Goal: Information Seeking & Learning: Learn about a topic

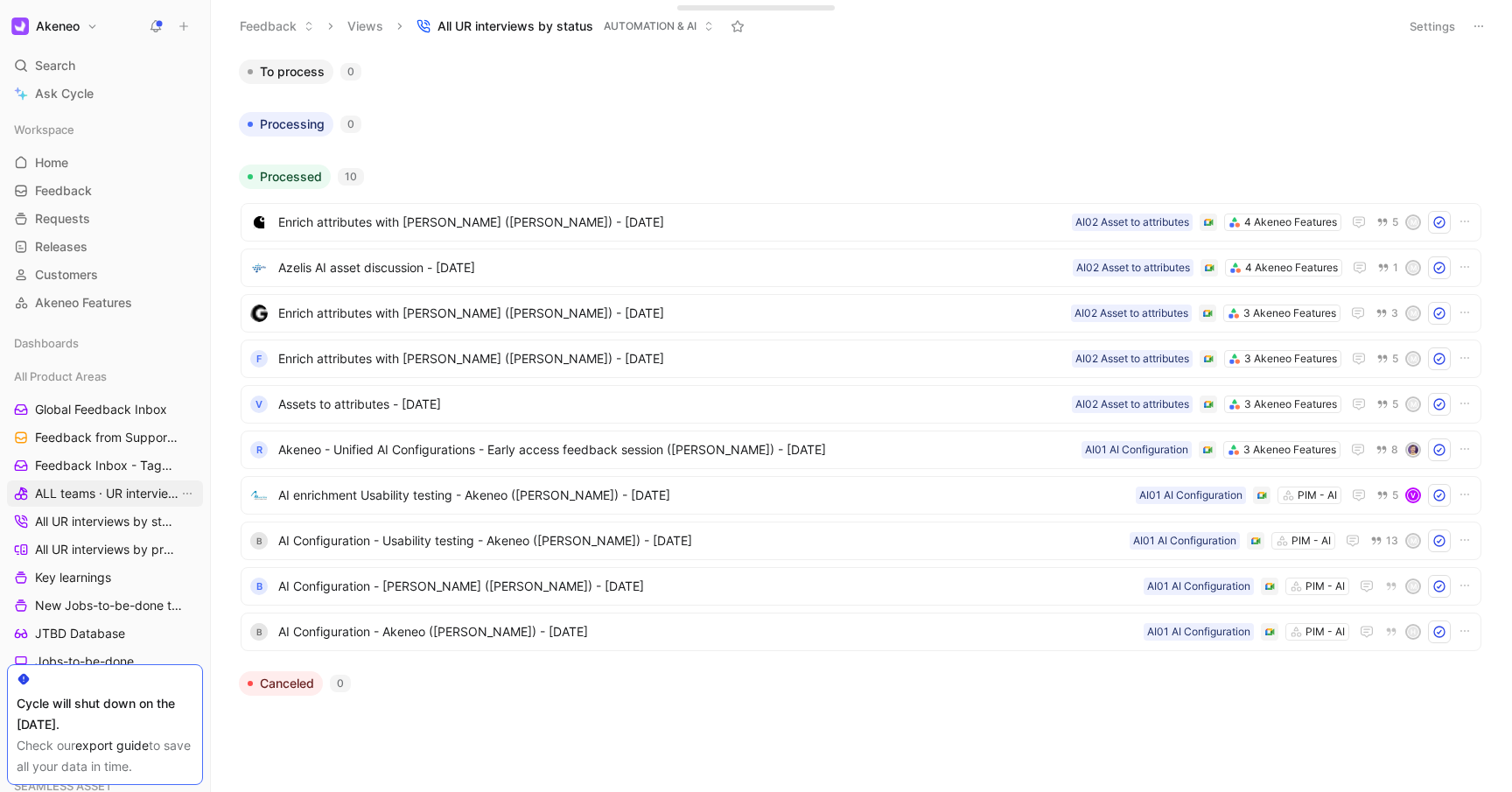
click at [88, 486] on span "ALL teams · UR interviews" at bounding box center [107, 493] width 143 height 18
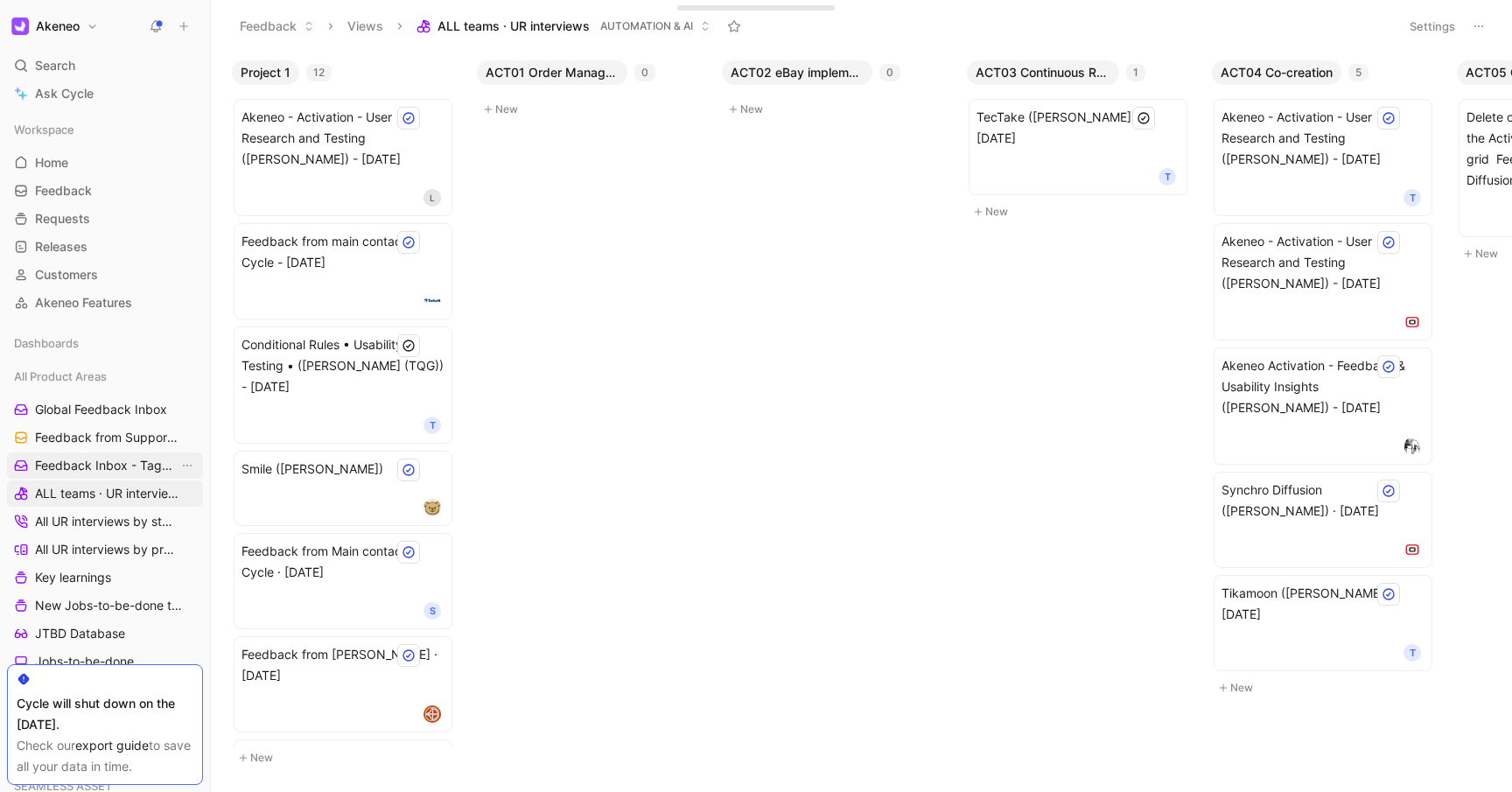
click at [83, 460] on span "Feedback Inbox - Tagging" at bounding box center [107, 466] width 143 height 18
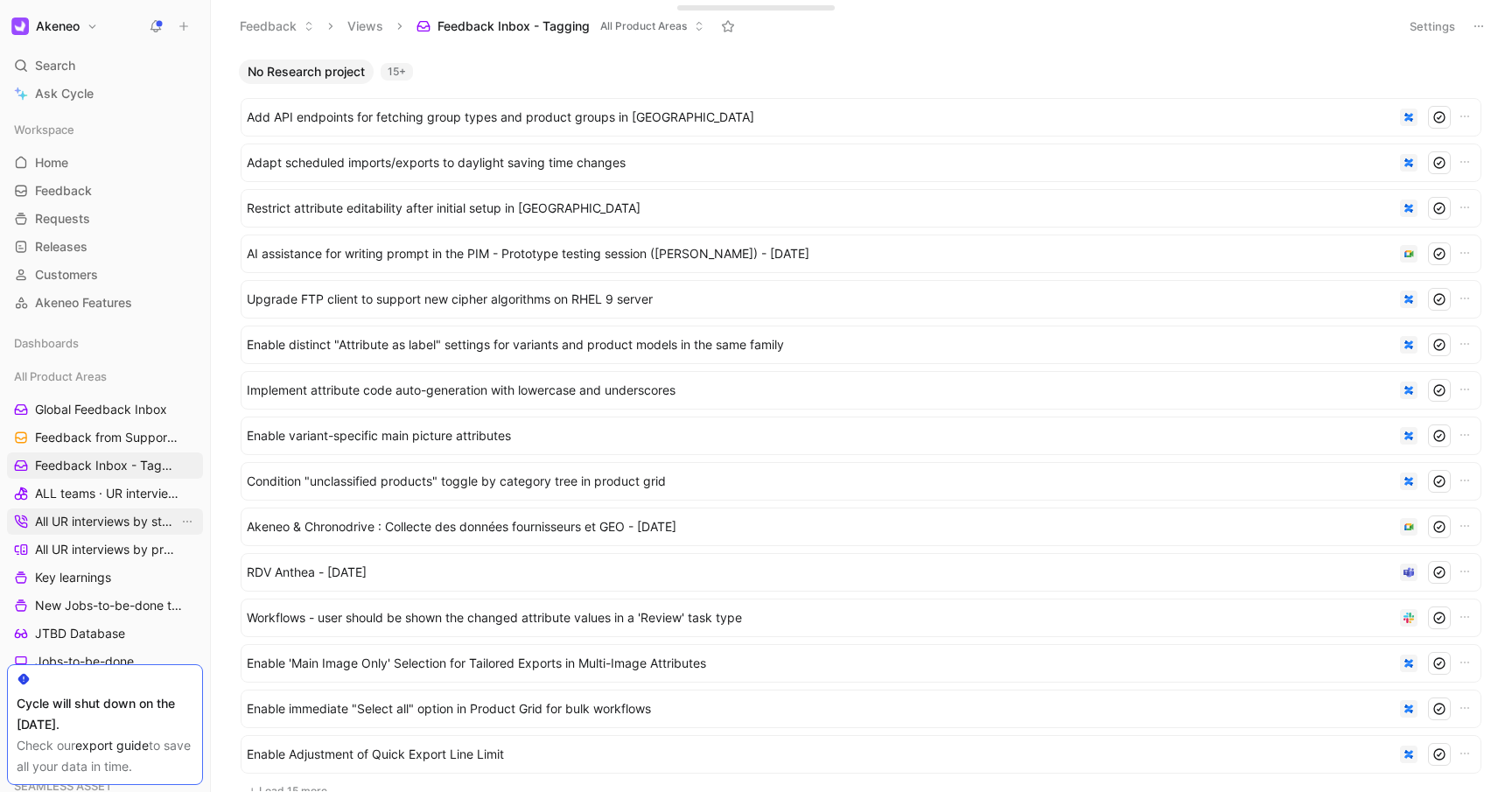
click at [68, 519] on span "All UR interviews by status" at bounding box center [107, 522] width 143 height 18
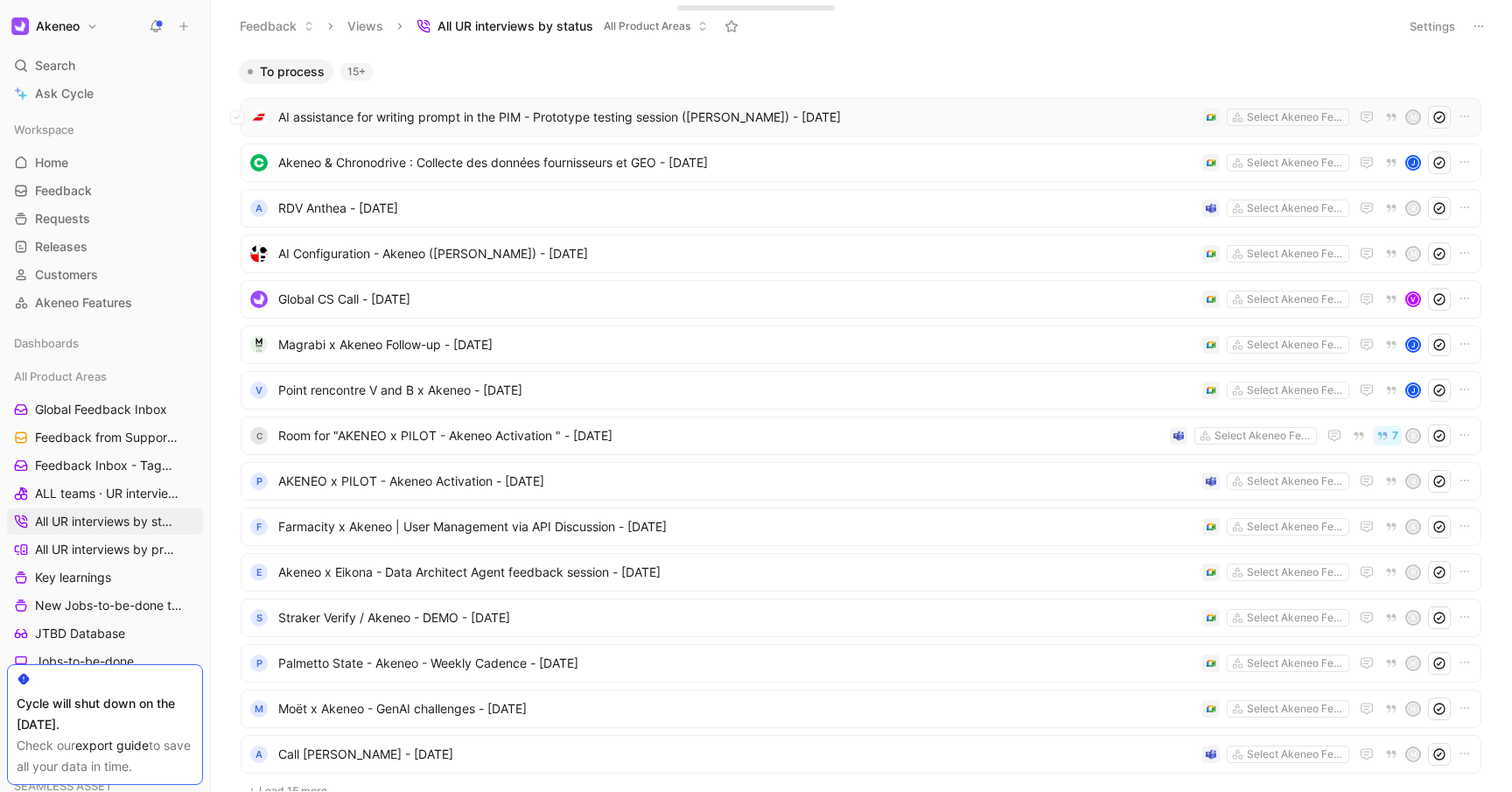
click at [714, 120] on span "AI assistance for writing prompt in the PIM - Prototype testing session ([PERSO…" at bounding box center [736, 118] width 917 height 21
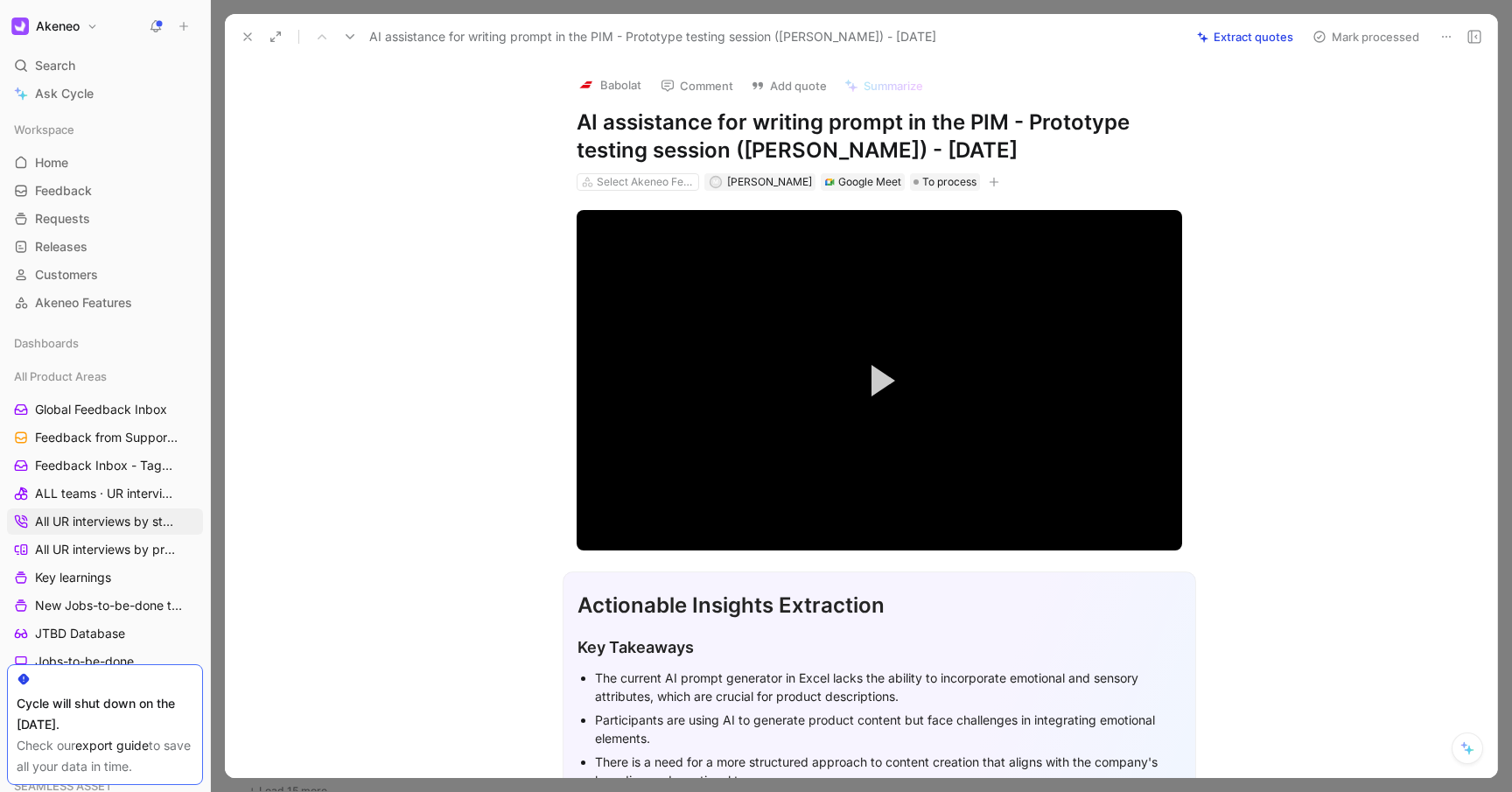
click at [1451, 33] on icon at bounding box center [1446, 37] width 14 height 14
click at [1343, 72] on div "Copy link" at bounding box center [1372, 74] width 158 height 21
click at [1240, 38] on button "Extract quotes" at bounding box center [1245, 37] width 112 height 25
click at [989, 182] on icon "button" at bounding box center [995, 182] width 11 height 11
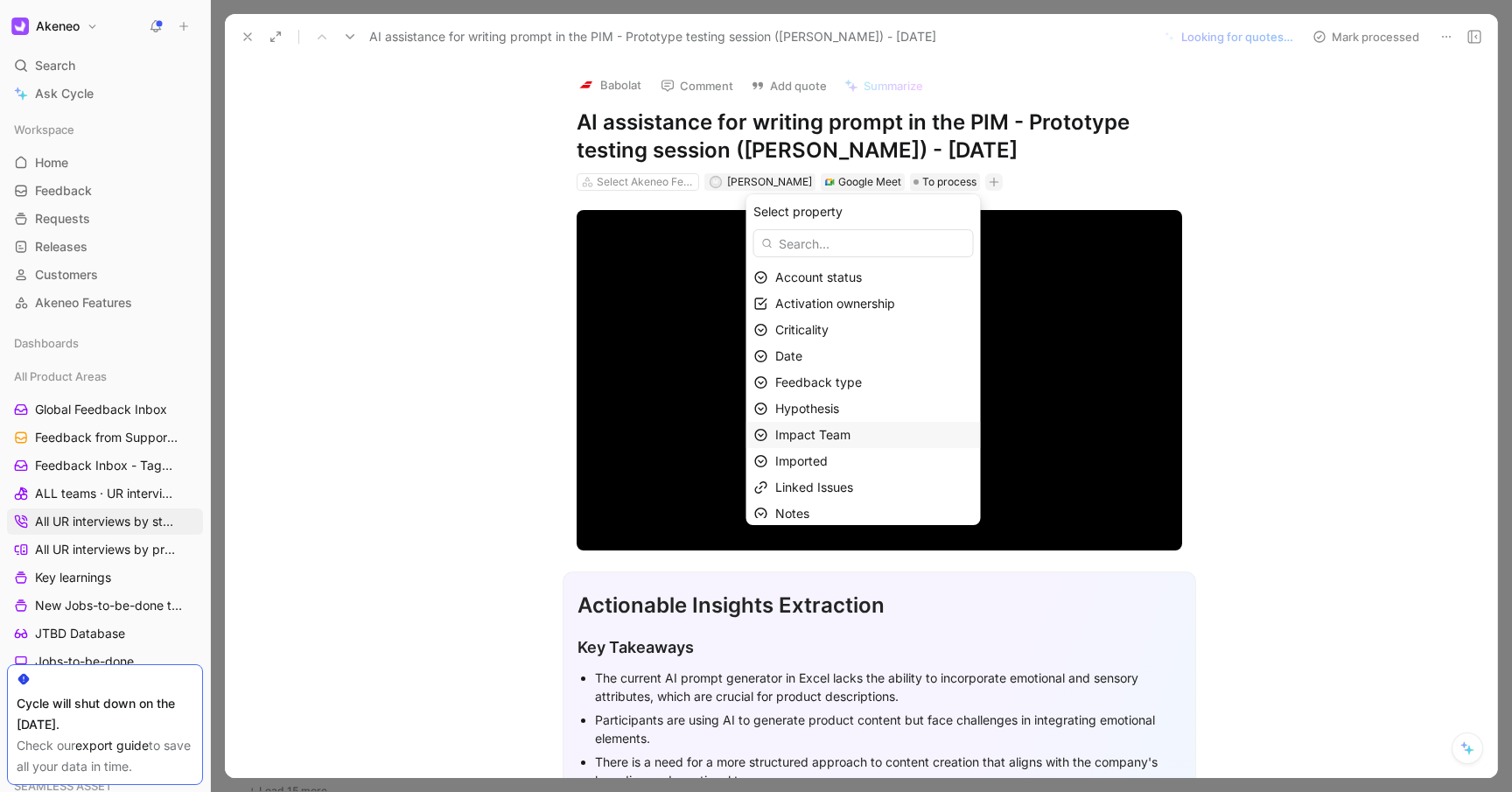
click at [872, 428] on div "Impact Team" at bounding box center [873, 435] width 198 height 21
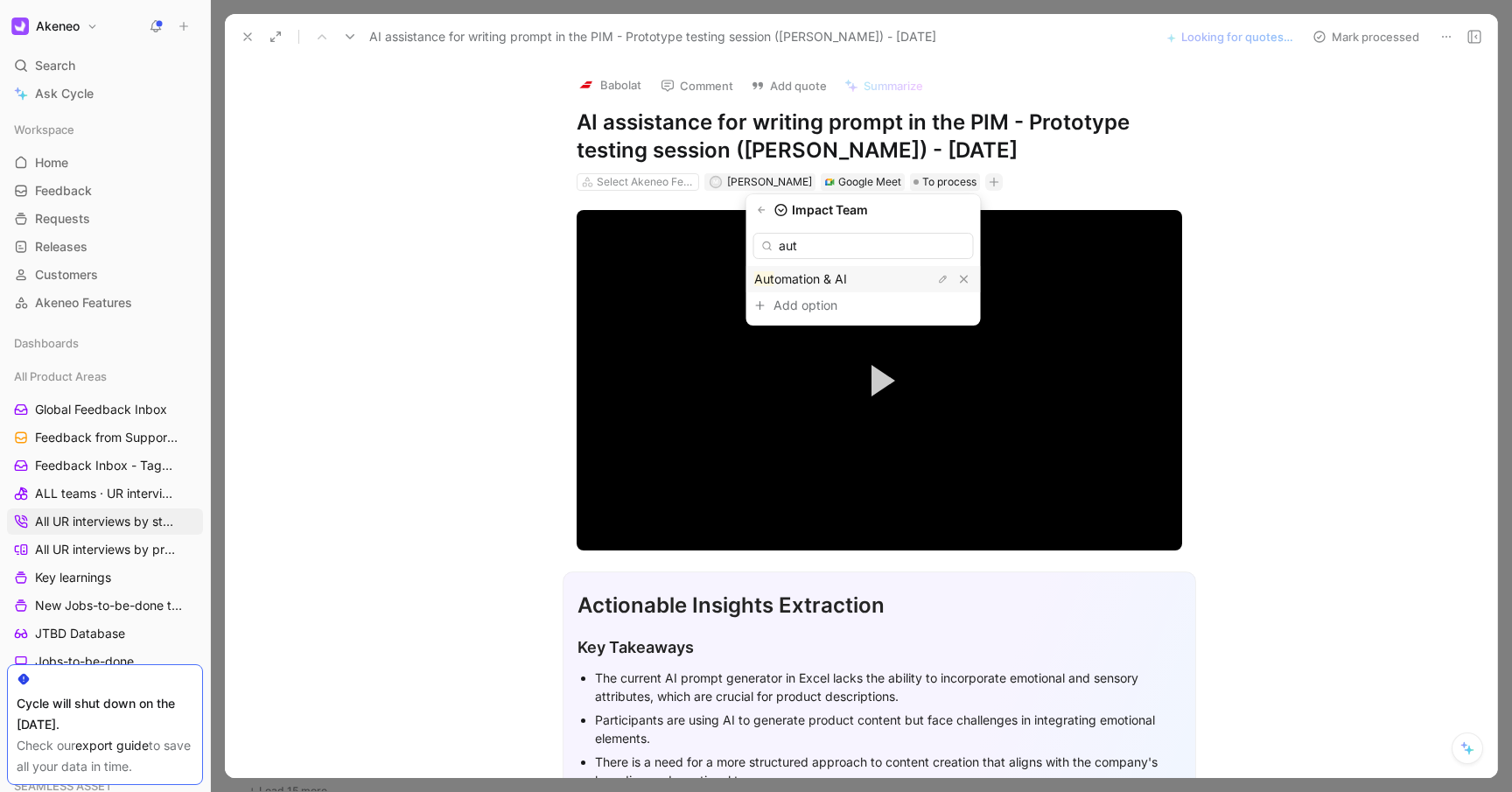
type input "aut"
click at [855, 285] on div "Aut omation & AI" at bounding box center [820, 279] width 131 height 21
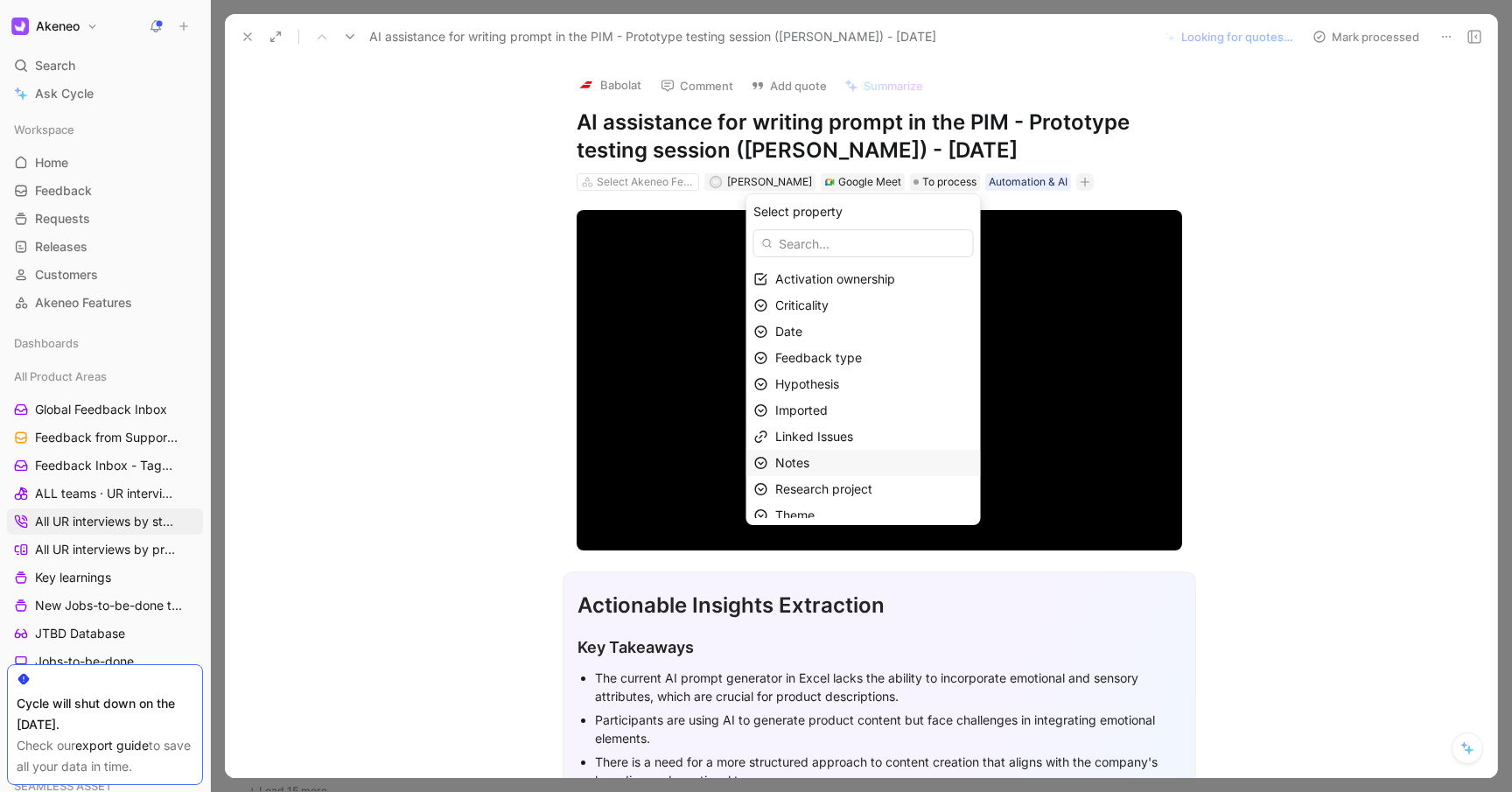
scroll to position [45, 0]
click at [863, 459] on div "Research project" at bounding box center [873, 469] width 198 height 21
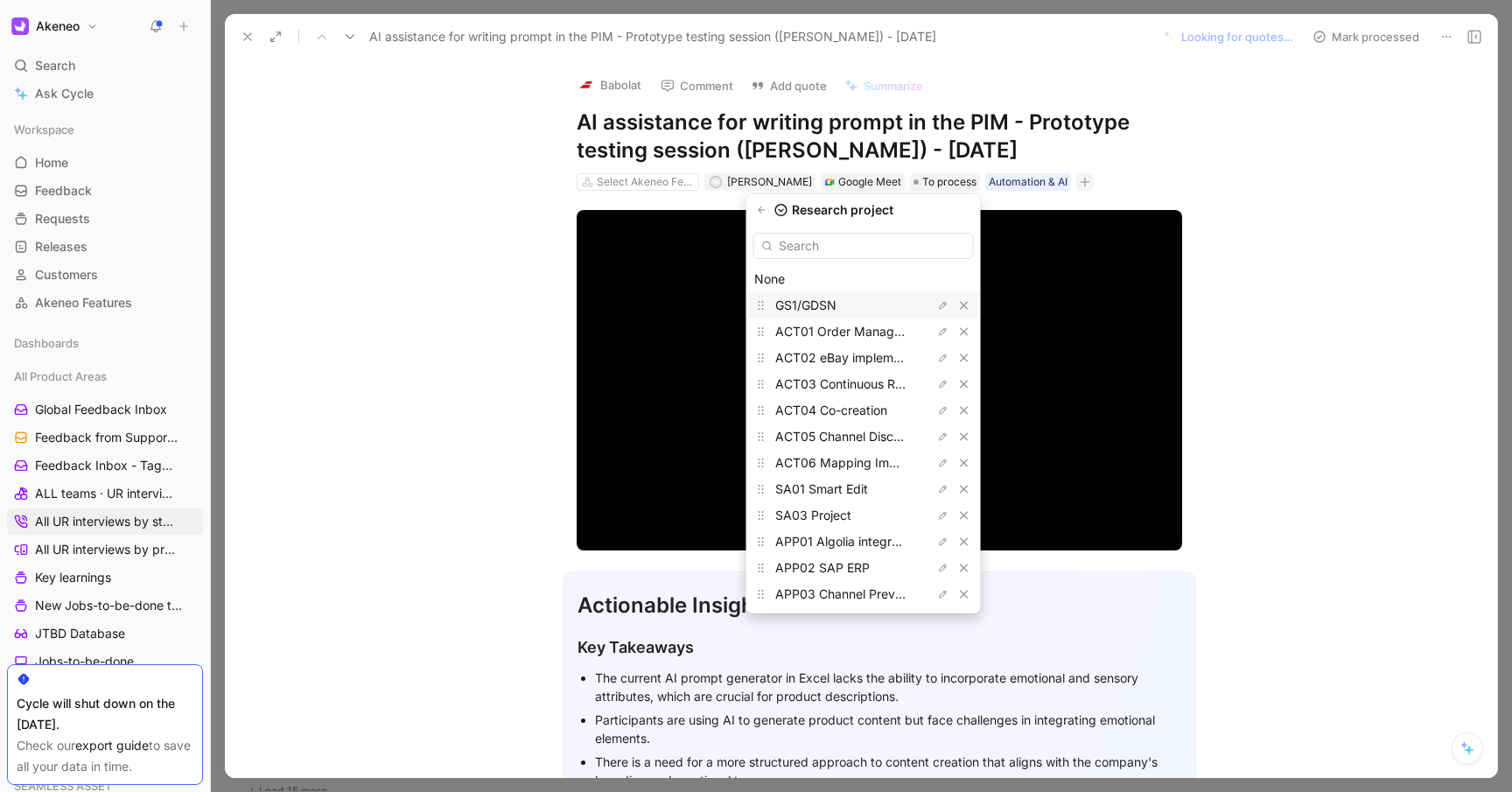
type input "a"
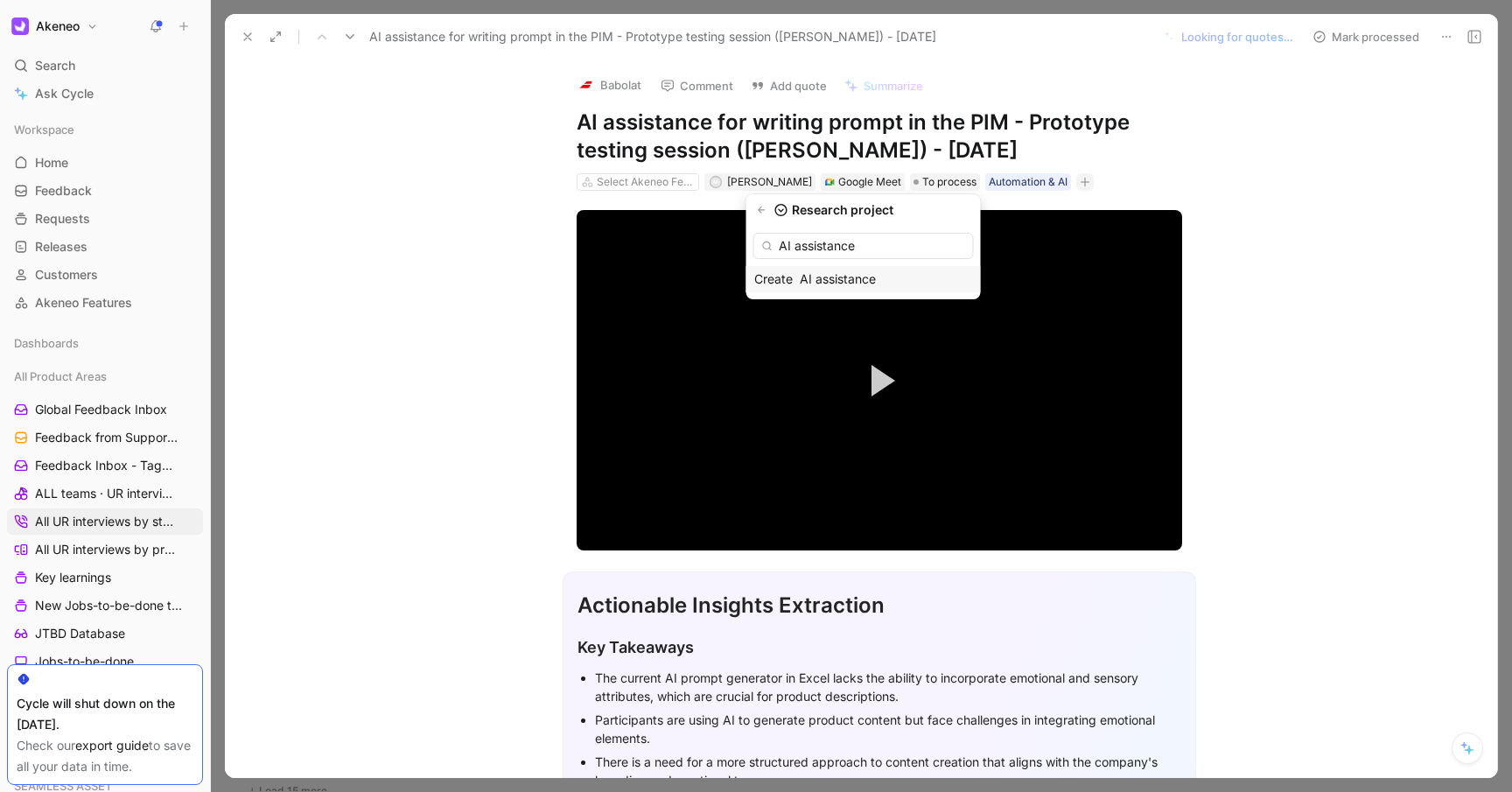
type input "AI assistance"
click at [857, 277] on div "AI assistance" at bounding box center [865, 279] width 131 height 21
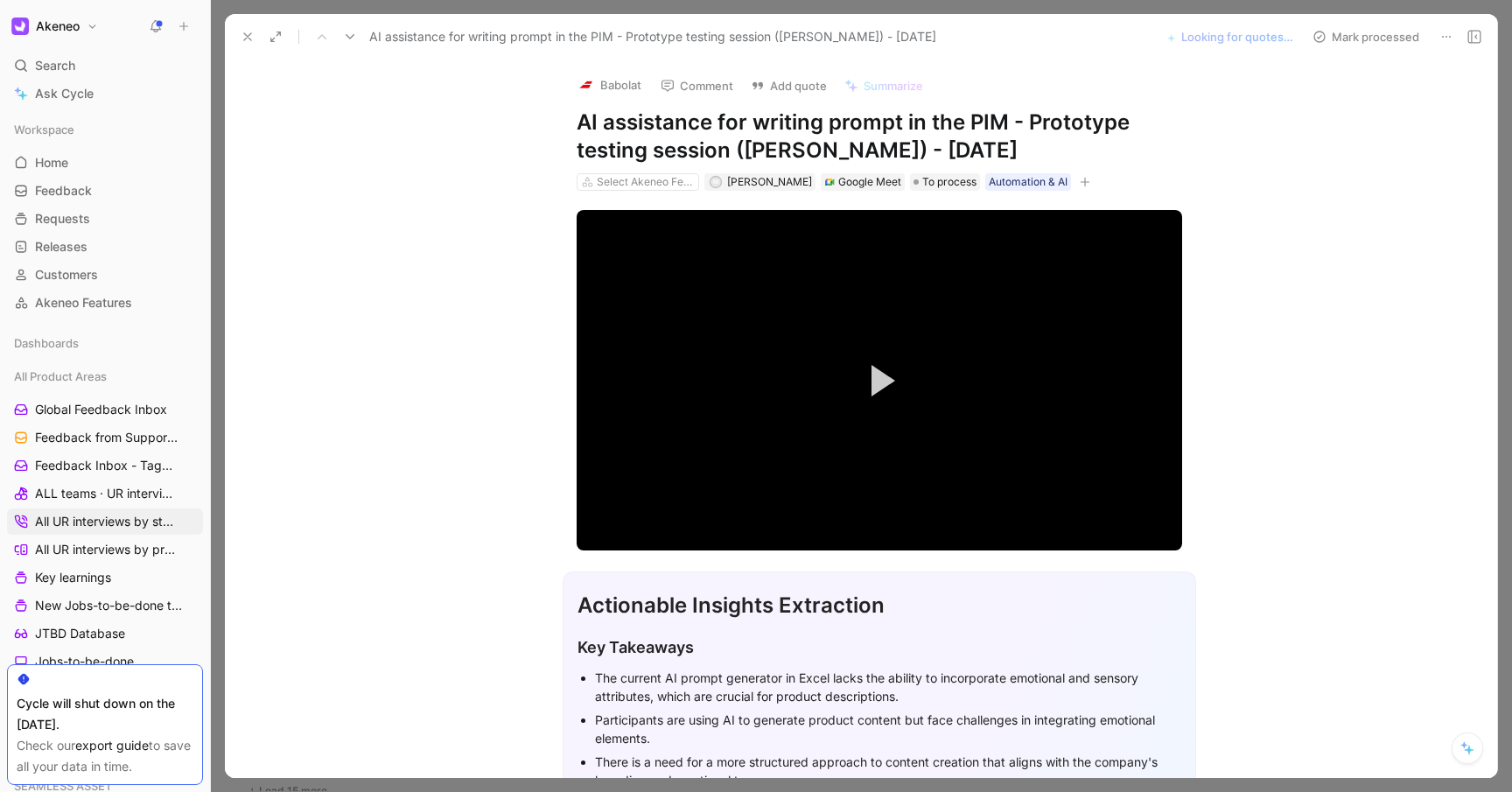
click at [1080, 179] on icon "button" at bounding box center [1085, 182] width 11 height 11
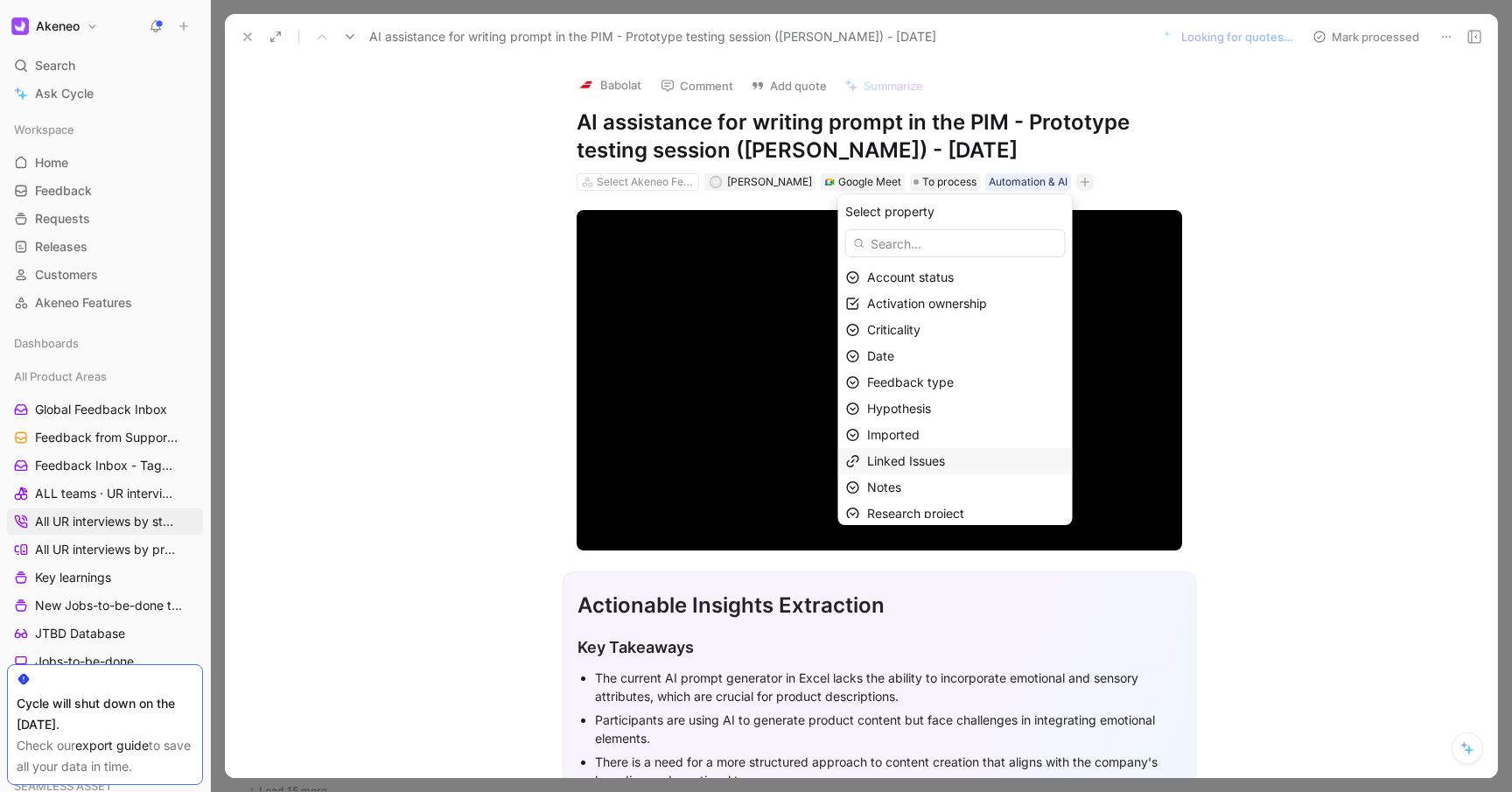
scroll to position [61, 0]
click at [965, 451] on span "Research project" at bounding box center [916, 452] width 97 height 15
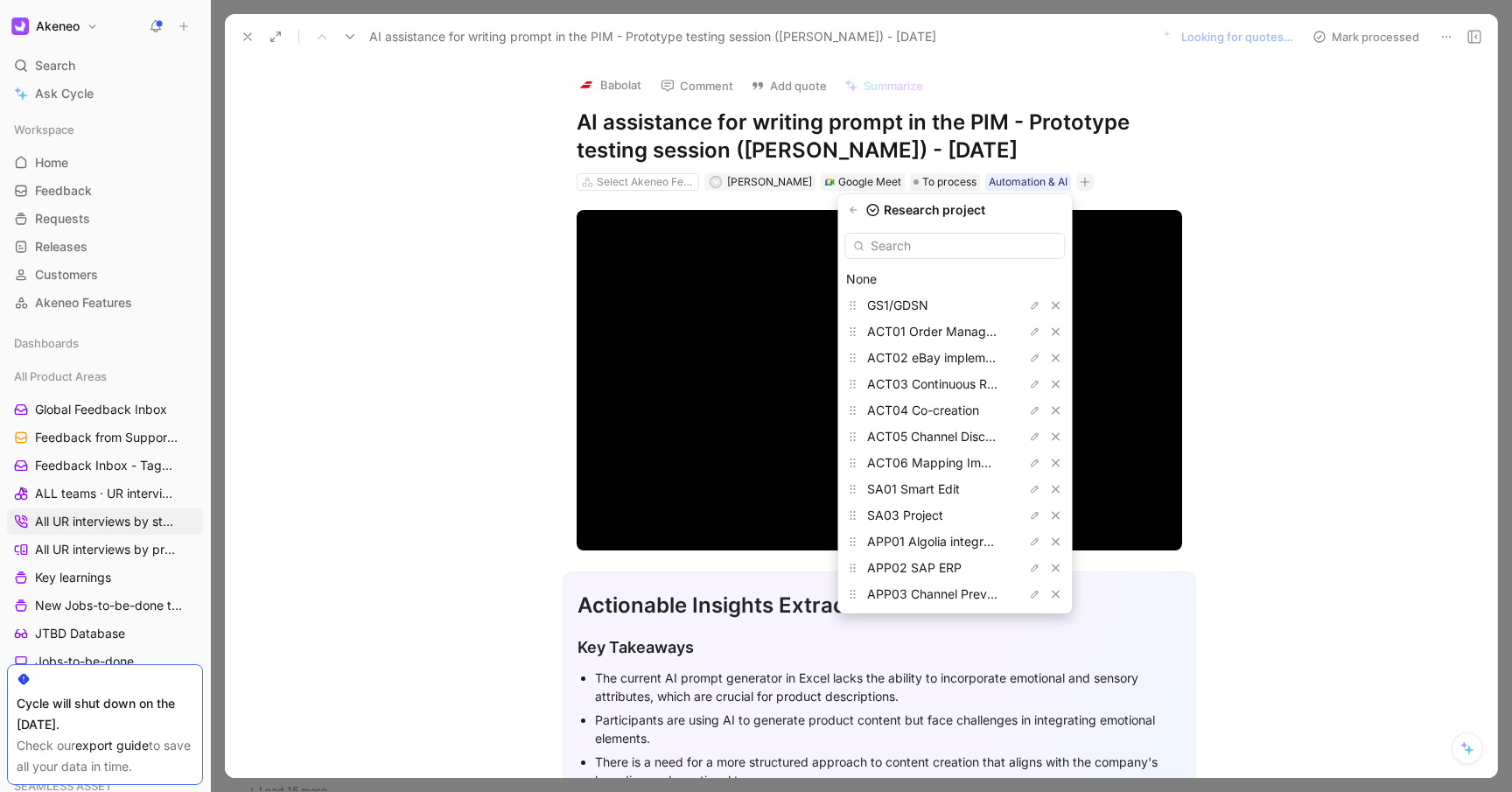
type input "£"
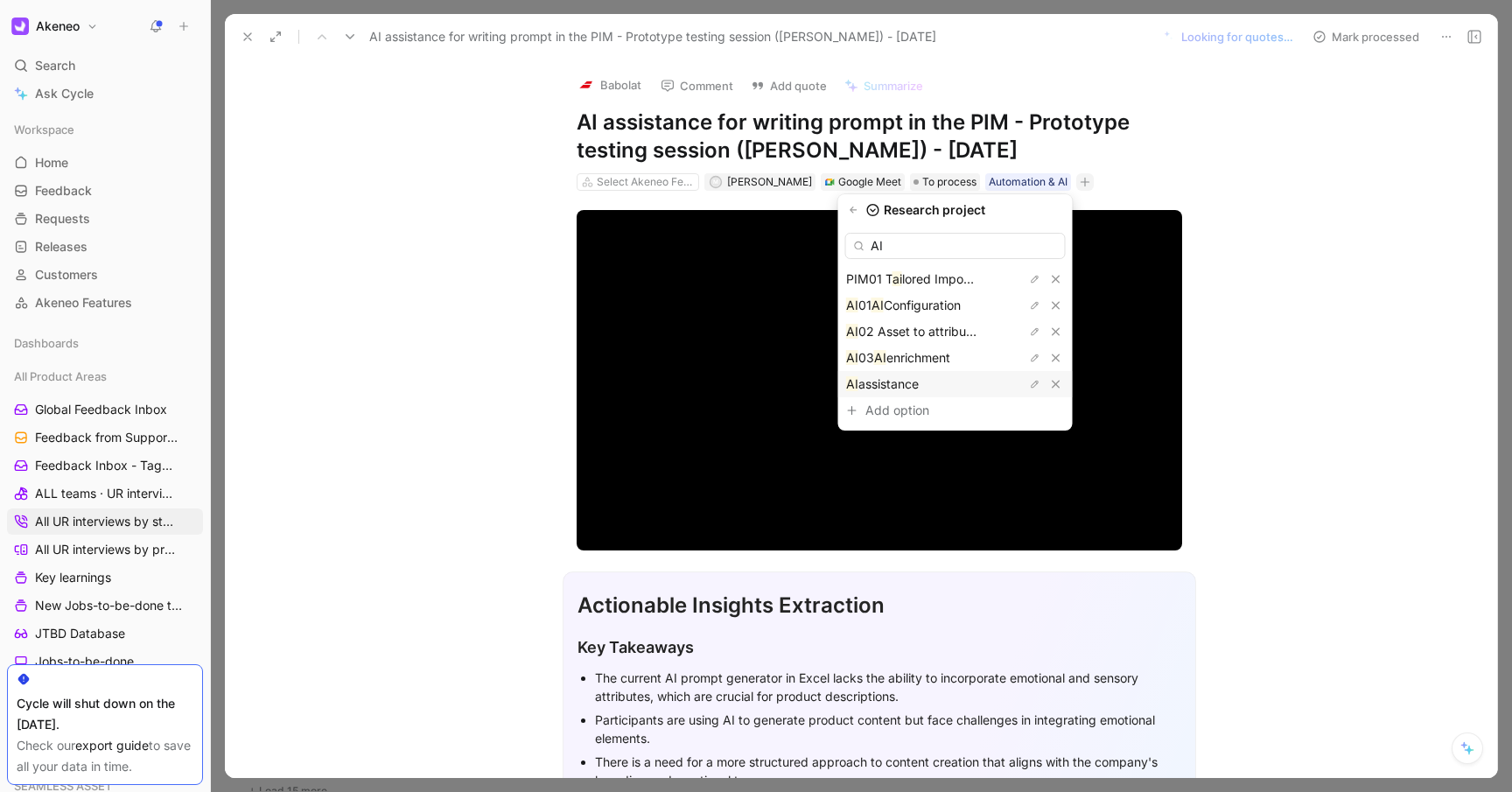
type input "AI"
click at [915, 384] on span "assistance" at bounding box center [888, 384] width 60 height 15
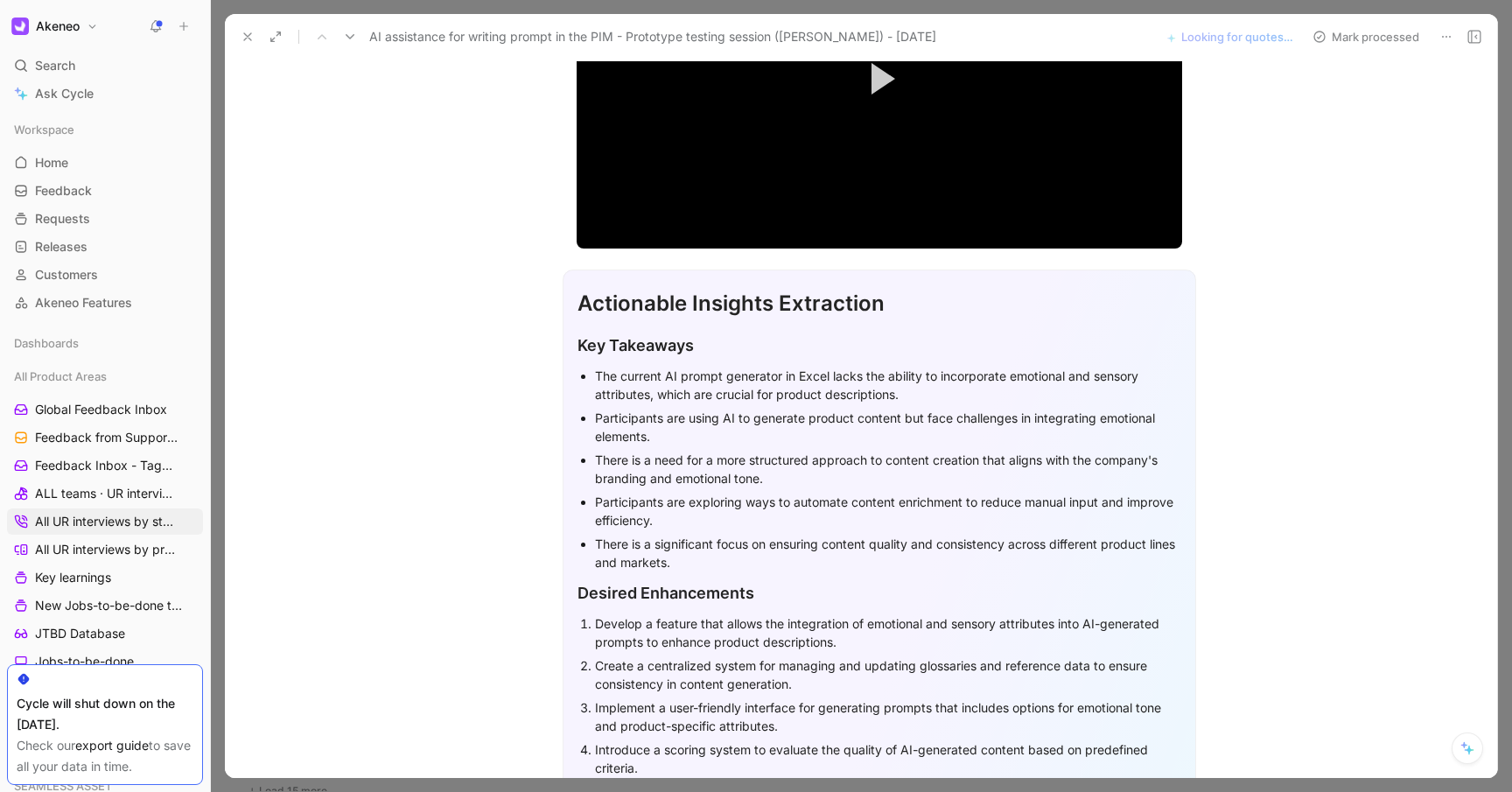
scroll to position [0, 0]
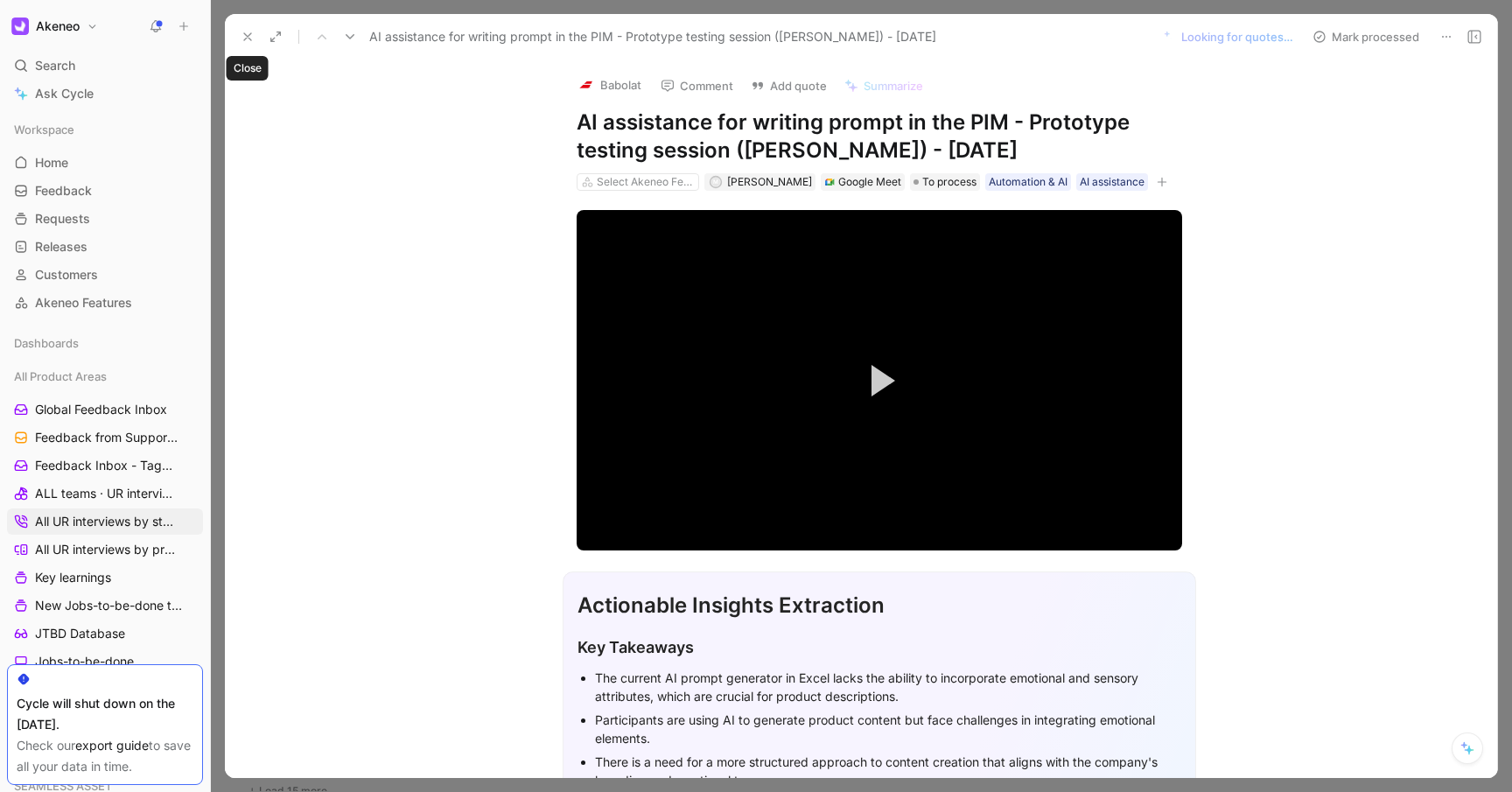
click at [245, 35] on use at bounding box center [248, 37] width 7 height 7
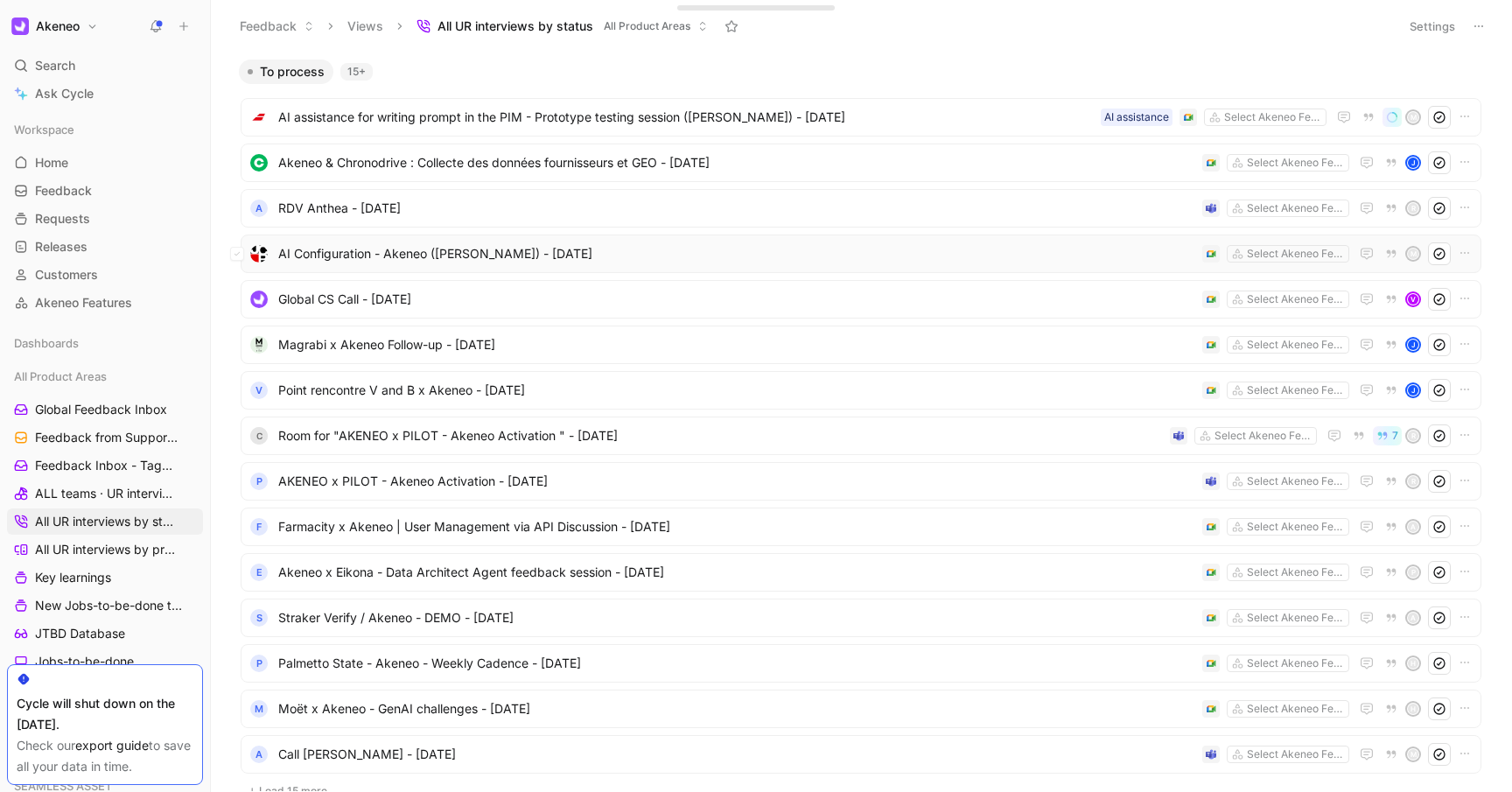
click at [508, 258] on span "AI Configuration - Akeneo ([PERSON_NAME]) - [DATE]" at bounding box center [736, 254] width 917 height 21
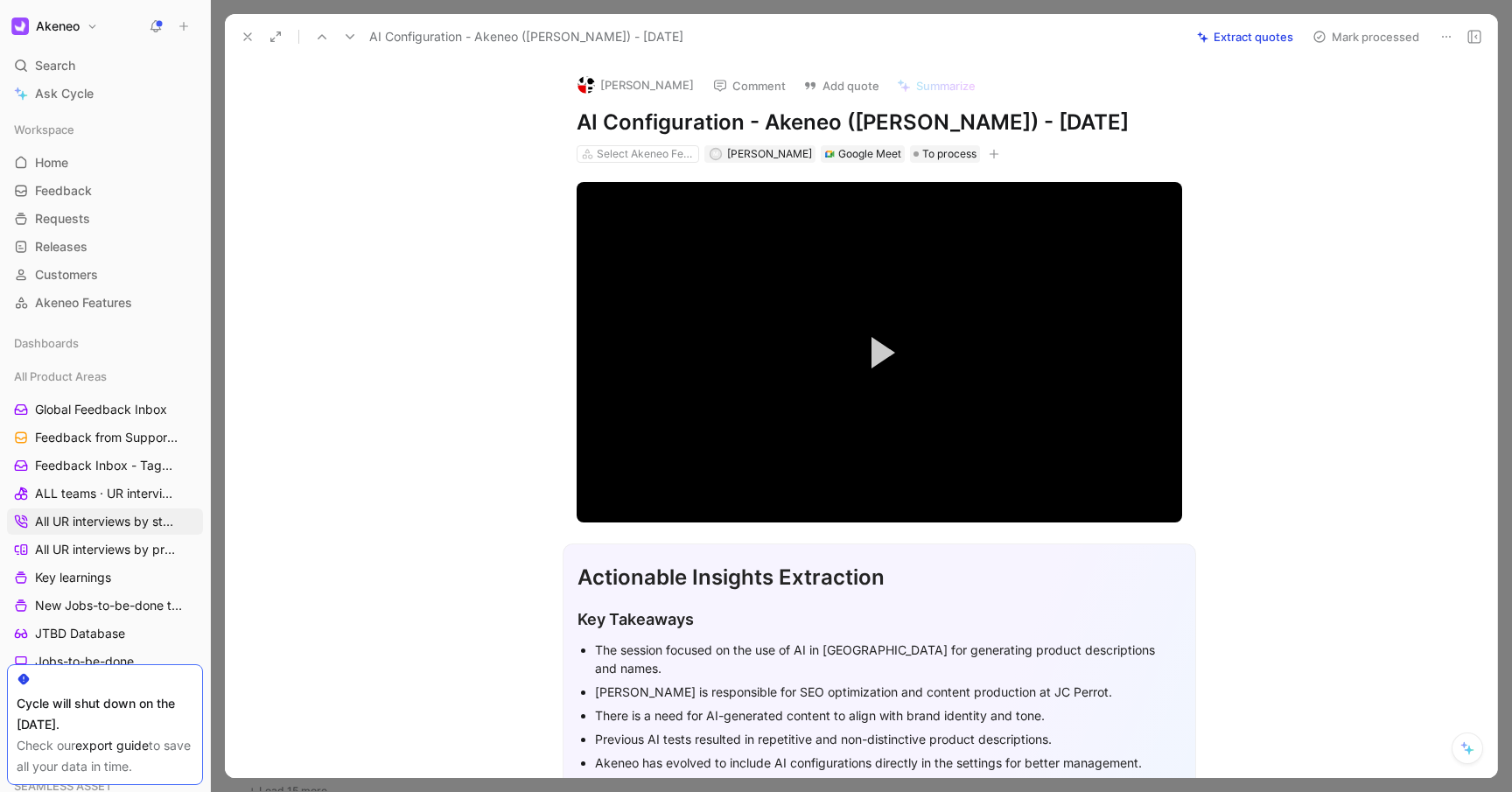
click at [989, 153] on icon "button" at bounding box center [995, 154] width 11 height 11
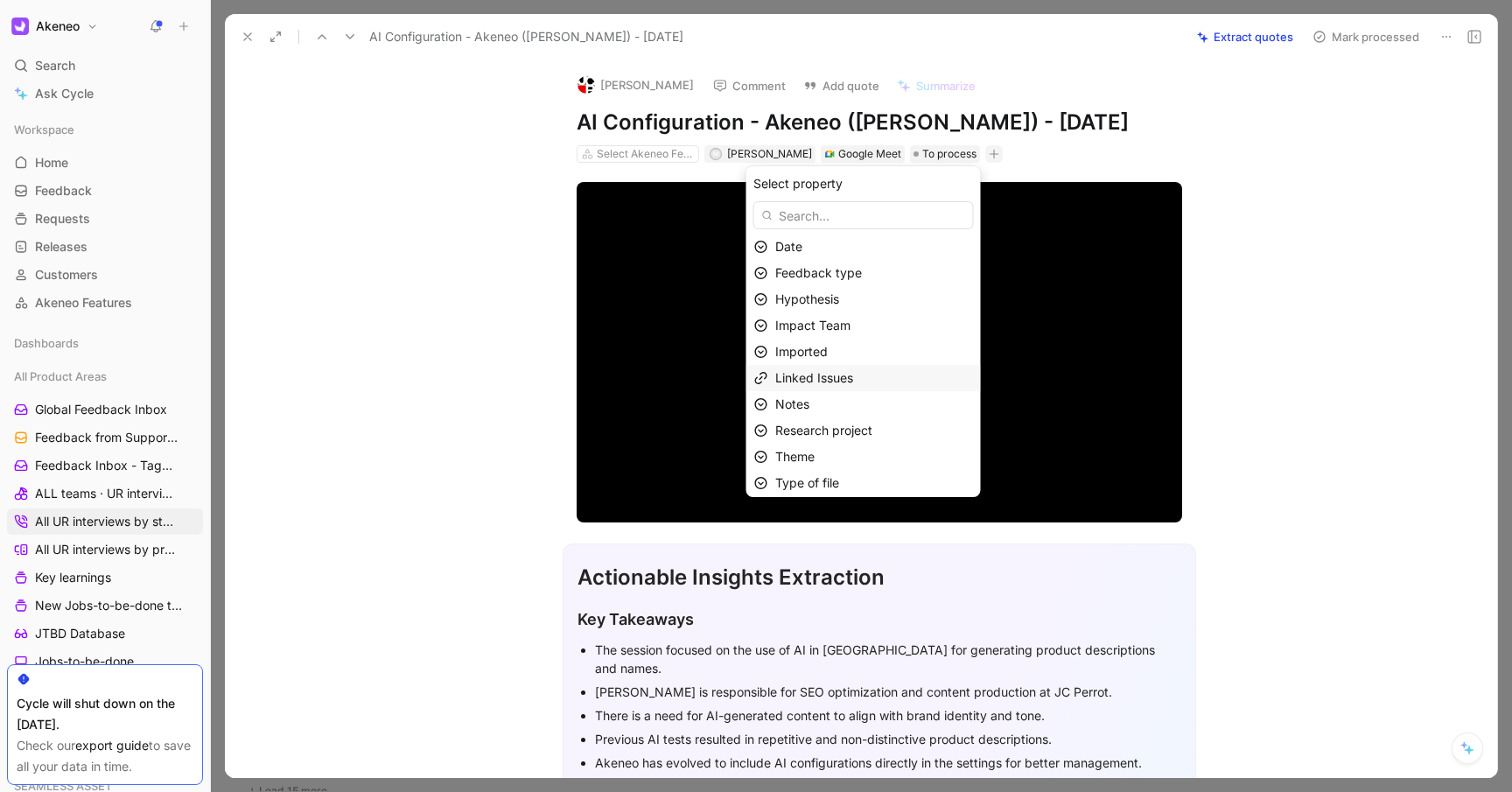
scroll to position [88, 0]
click at [872, 319] on div "Impact Team" at bounding box center [873, 320] width 198 height 21
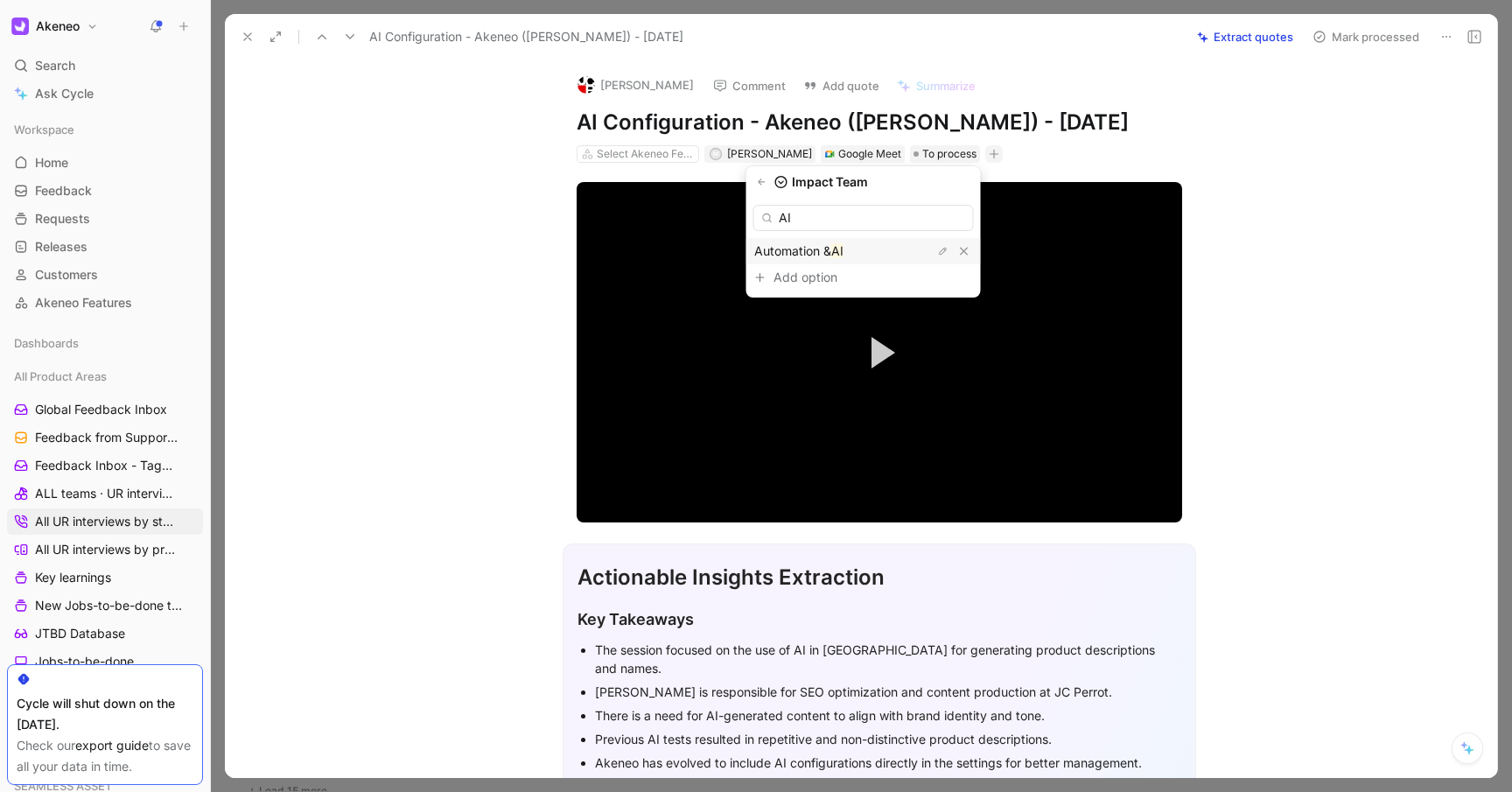
type input "AI"
click at [836, 242] on div "Automation & AI" at bounding box center [820, 252] width 131 height 21
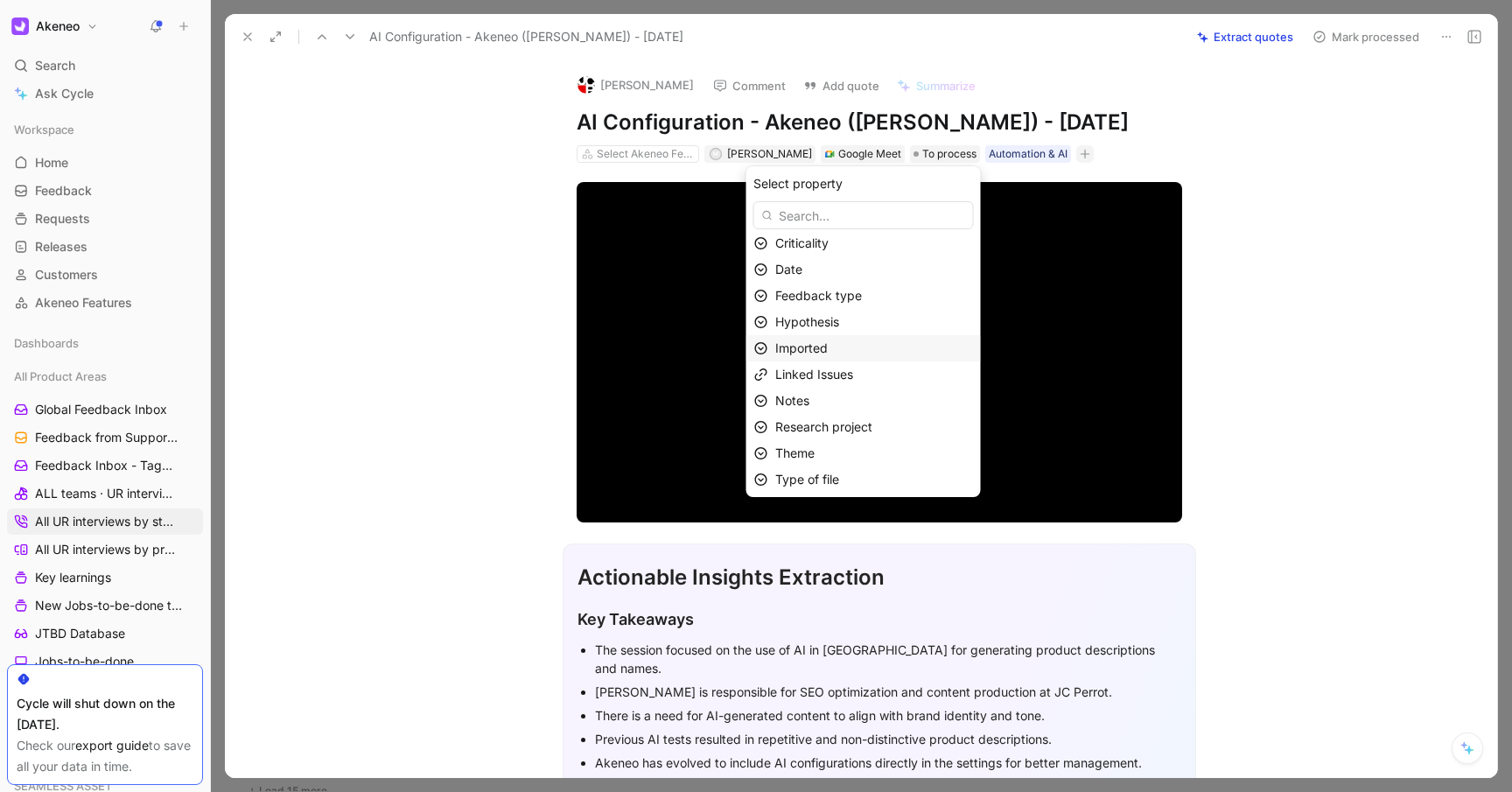
scroll to position [61, 0]
click at [845, 421] on span "Research project" at bounding box center [824, 423] width 97 height 15
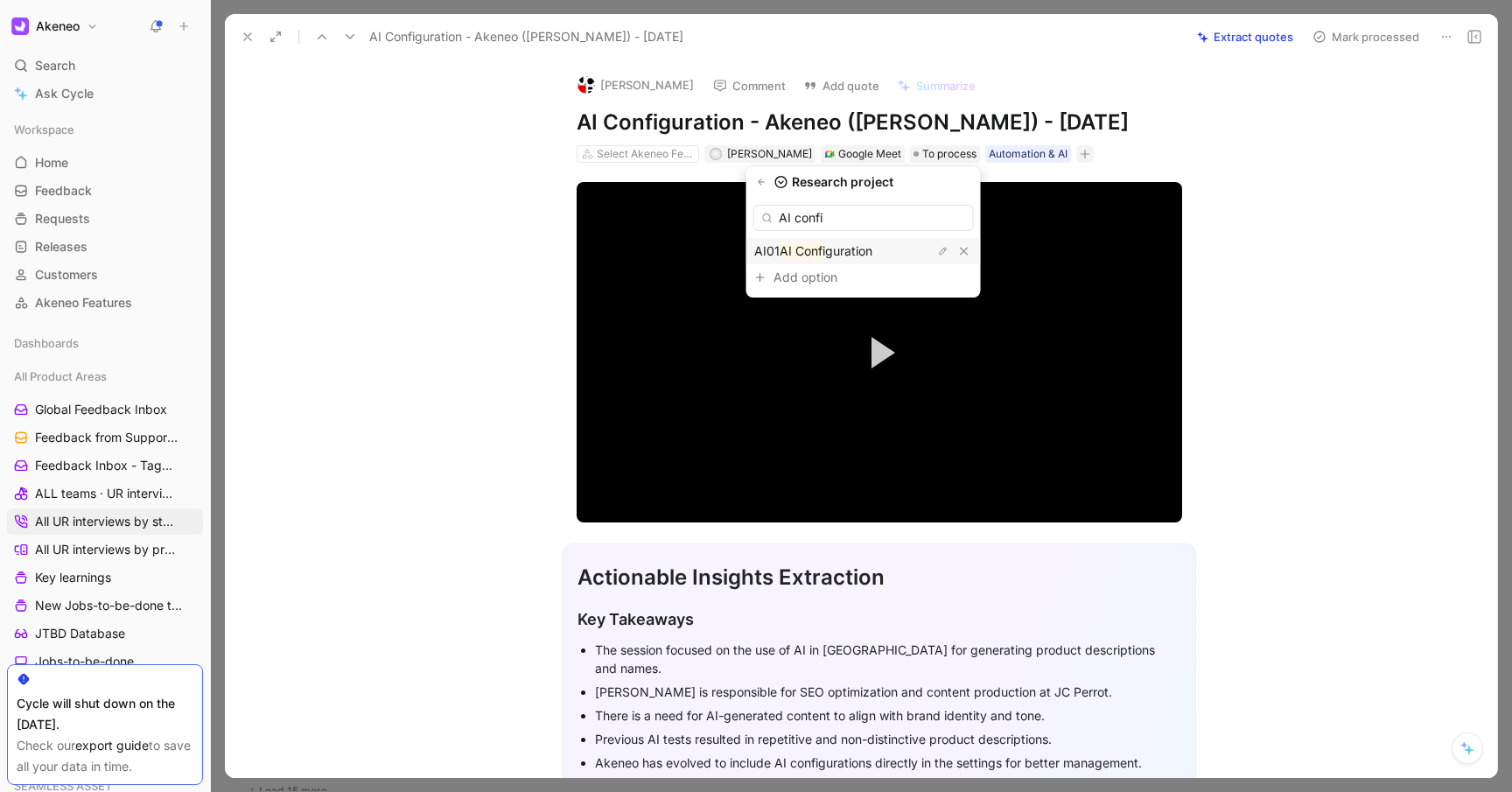
type input "AI confi"
click at [872, 252] on span "guration" at bounding box center [849, 251] width 47 height 15
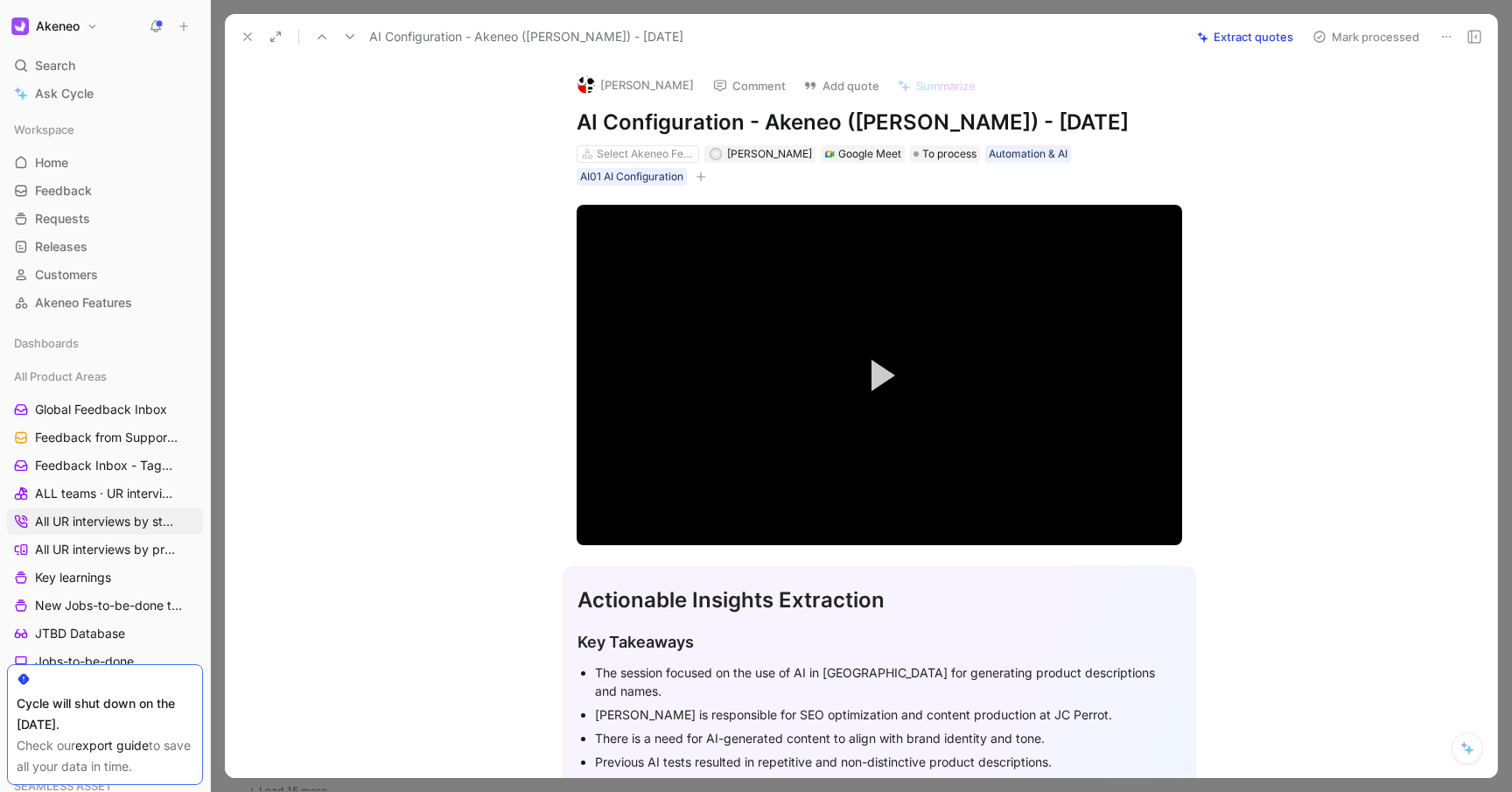
click at [1237, 32] on button "Extract quotes" at bounding box center [1245, 37] width 112 height 25
